Goal: Check status: Check status

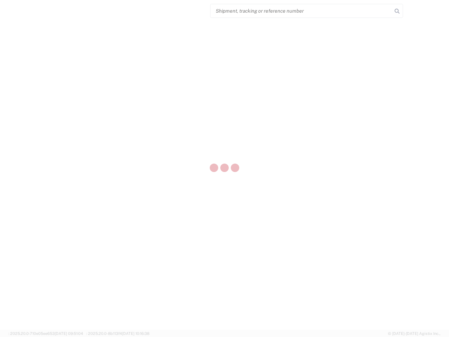
select select "US"
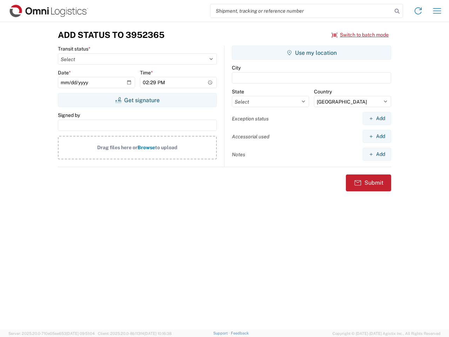
click at [302, 11] on input "search" at bounding box center [302, 10] width 182 height 13
click at [397, 11] on icon at bounding box center [398, 11] width 10 height 10
click at [419, 11] on icon at bounding box center [418, 10] width 11 height 11
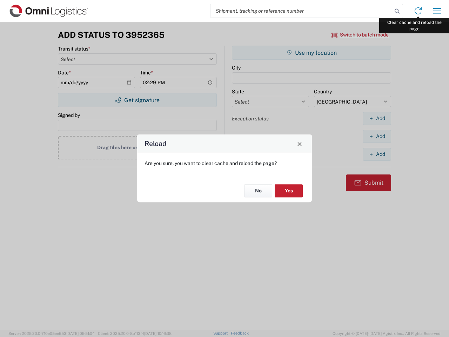
click at [438, 11] on div "Reload Are you sure, you want to clear cache and reload the page? No Yes" at bounding box center [224, 168] width 449 height 337
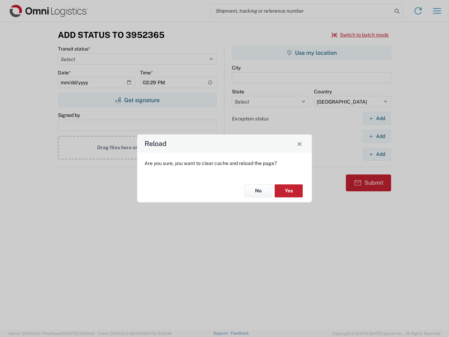
click at [361, 35] on div "Reload Are you sure, you want to clear cache and reload the page? No Yes" at bounding box center [224, 168] width 449 height 337
click at [137, 100] on div "Reload Are you sure, you want to clear cache and reload the page? No Yes" at bounding box center [224, 168] width 449 height 337
click at [312, 53] on div "Reload Are you sure, you want to clear cache and reload the page? No Yes" at bounding box center [224, 168] width 449 height 337
click at [377, 118] on div "Reload Are you sure, you want to clear cache and reload the page? No Yes" at bounding box center [224, 168] width 449 height 337
click at [377, 136] on div "Reload Are you sure, you want to clear cache and reload the page? No Yes" at bounding box center [224, 168] width 449 height 337
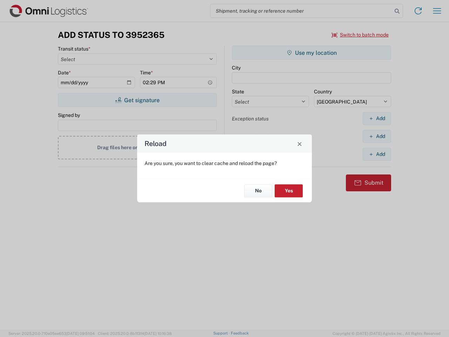
click at [377, 154] on div "Reload Are you sure, you want to clear cache and reload the page? No Yes" at bounding box center [224, 168] width 449 height 337
